Goal: Book appointment/travel/reservation

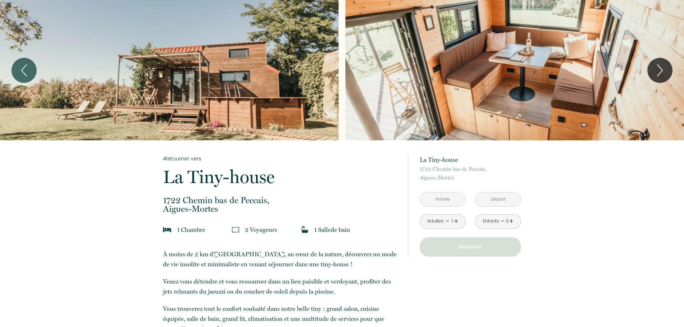
click at [436, 195] on input "text" at bounding box center [442, 199] width 45 height 14
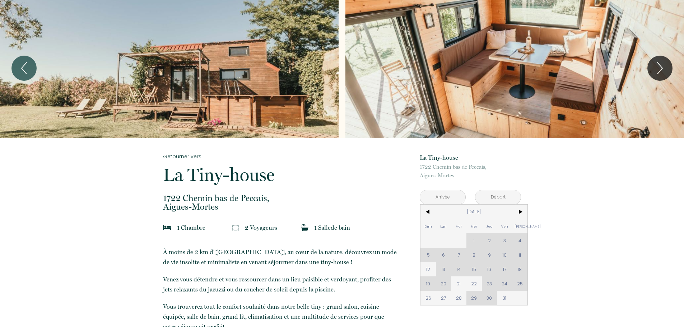
scroll to position [72, 0]
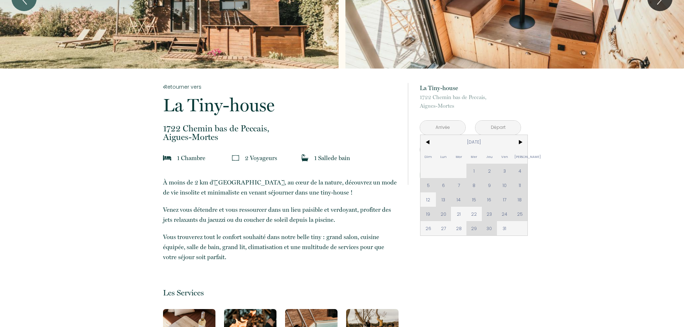
click at [503, 186] on div "Dim Lun Mar Mer Jeu Ven Sam 1 2 3 4 5 6 7 8 9 10 11 12 13 14 15 16 17 18 19 20 …" at bounding box center [473, 185] width 107 height 101
click at [457, 217] on span "21" at bounding box center [458, 214] width 15 height 14
type input "Mar 21 Oct 2025"
type input "Mer 22 Oct 2025"
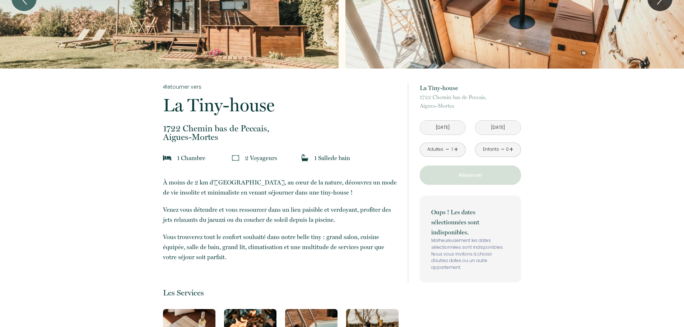
click at [451, 129] on input "Mar 21 Oct 2025" at bounding box center [442, 128] width 45 height 14
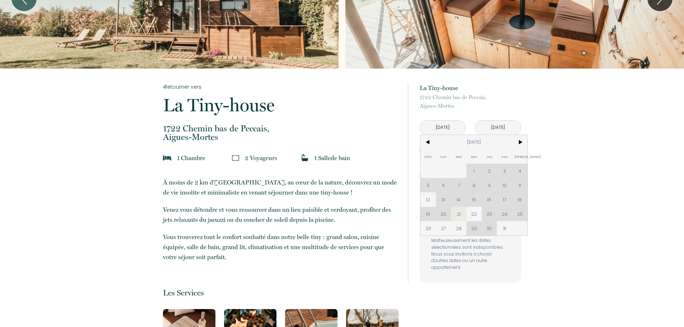
click at [505, 198] on div "Dim Lun Mar Mer Jeu Ven Sam 1 2 3 4 5 6 7 8 9 10 11 12 13 14 15 16 17 18 19 20 …" at bounding box center [473, 185] width 107 height 101
click at [504, 183] on div "Dim Lun Mar Mer Jeu Ven Sam 1 2 3 4 5 6 7 8 9 10 11 12 13 14 15 16 17 18 19 20 …" at bounding box center [473, 185] width 107 height 101
click at [519, 186] on div "Dim Lun Mar Mer Jeu Ven Sam 1 2 3 4 5 6 7 8 9 10 11 12 13 14 15 16 17 18 19 20 …" at bounding box center [473, 185] width 107 height 101
click at [474, 213] on span "22" at bounding box center [473, 214] width 15 height 14
type input "Mer 22 Oct 2025"
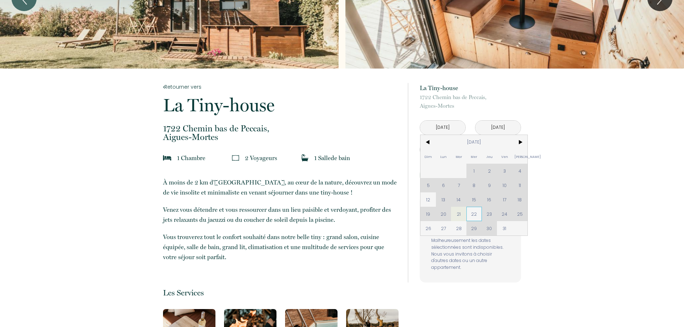
type input "Jeu 23 Oct 2025"
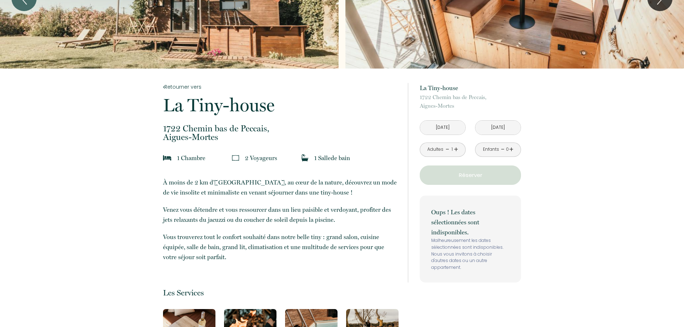
click at [448, 131] on input "Mer 22 Oct 2025" at bounding box center [442, 128] width 45 height 14
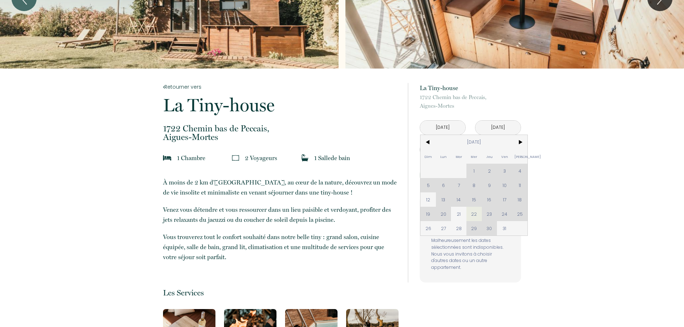
click at [448, 131] on input "Mer 22 Oct 2025" at bounding box center [442, 128] width 45 height 14
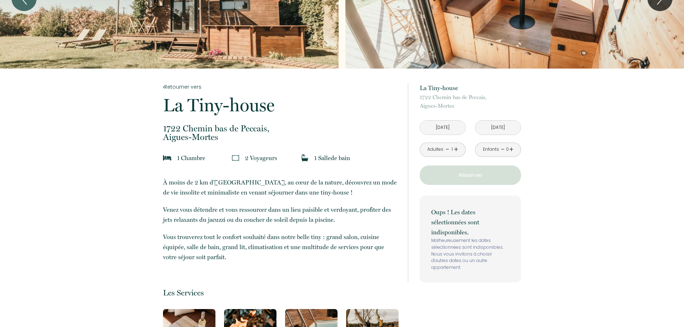
click at [448, 131] on input "Mer 22 Oct 2025" at bounding box center [442, 128] width 45 height 14
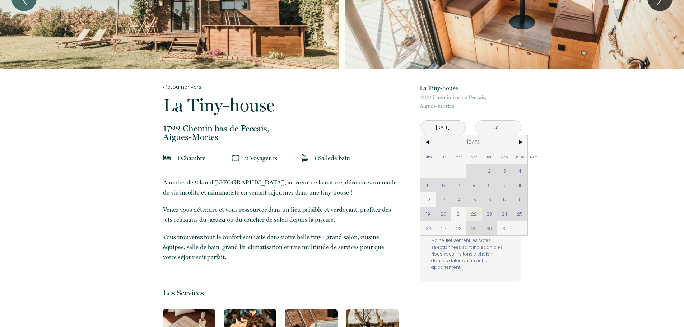
click at [504, 229] on span "31" at bounding box center [504, 228] width 15 height 14
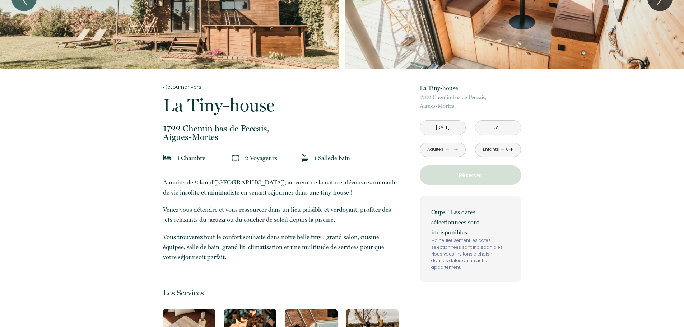
type input "Ven 31 Oct 2025"
type input "Sam 01 Nov 2025"
click at [456, 149] on link "+" at bounding box center [456, 149] width 4 height 11
click at [440, 130] on input "Ven 31 Oct 2025" at bounding box center [442, 128] width 45 height 14
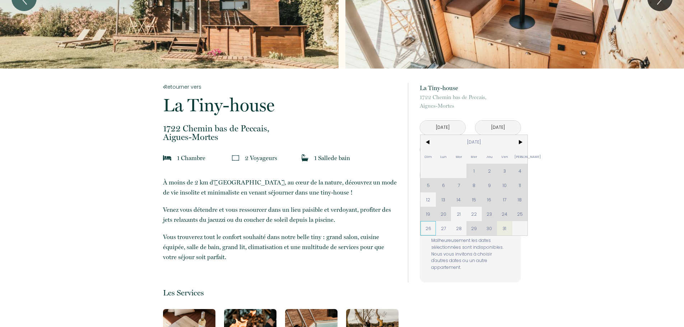
click at [430, 225] on span "26" at bounding box center [427, 228] width 15 height 14
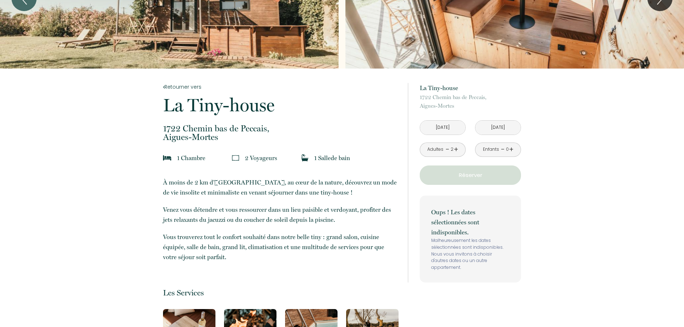
type input "Dim 26 Oct 2025"
click at [457, 225] on p "Oups ! Les dates sélectionnées sont indisponibles." at bounding box center [470, 222] width 78 height 30
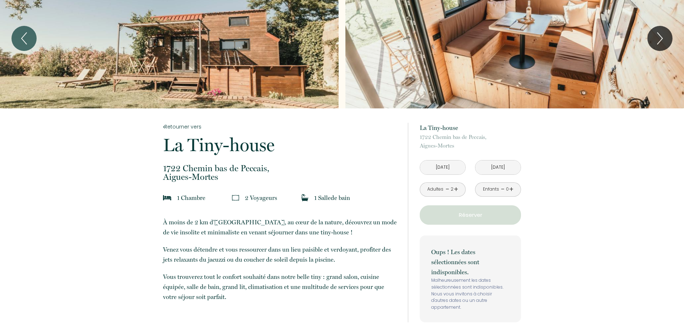
scroll to position [0, 0]
